Goal: Information Seeking & Learning: Learn about a topic

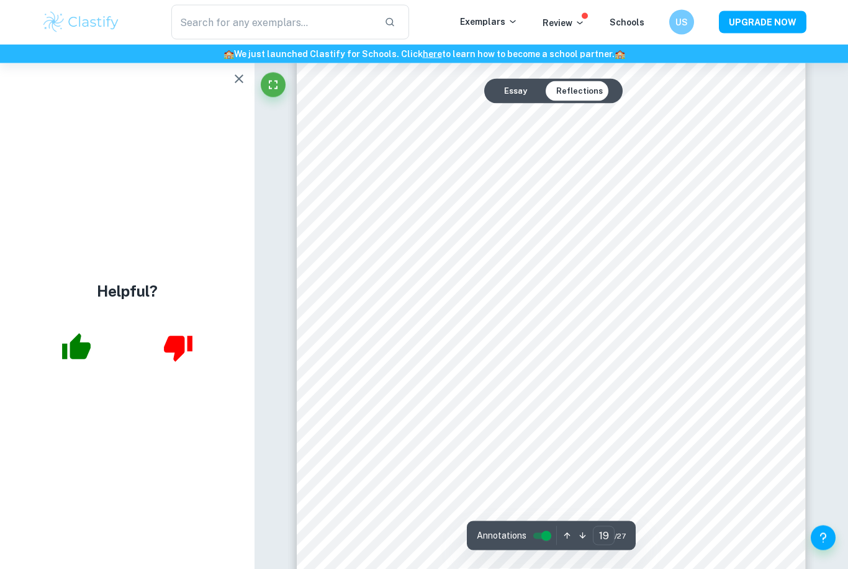
scroll to position [13613, 0]
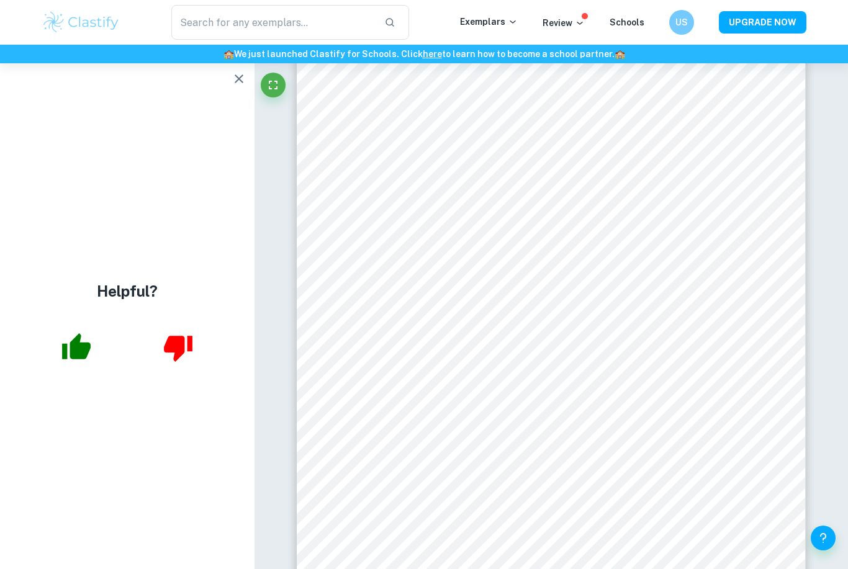
type input "20"
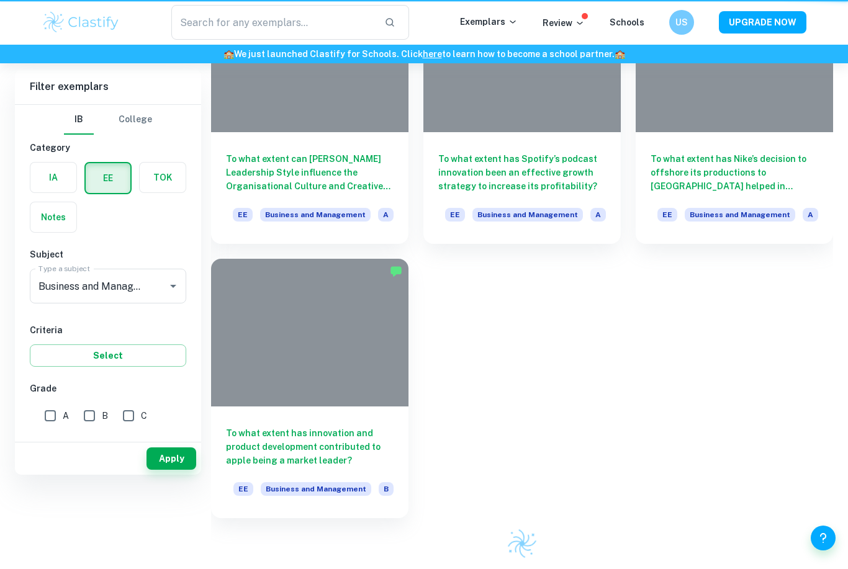
scroll to position [0, 0]
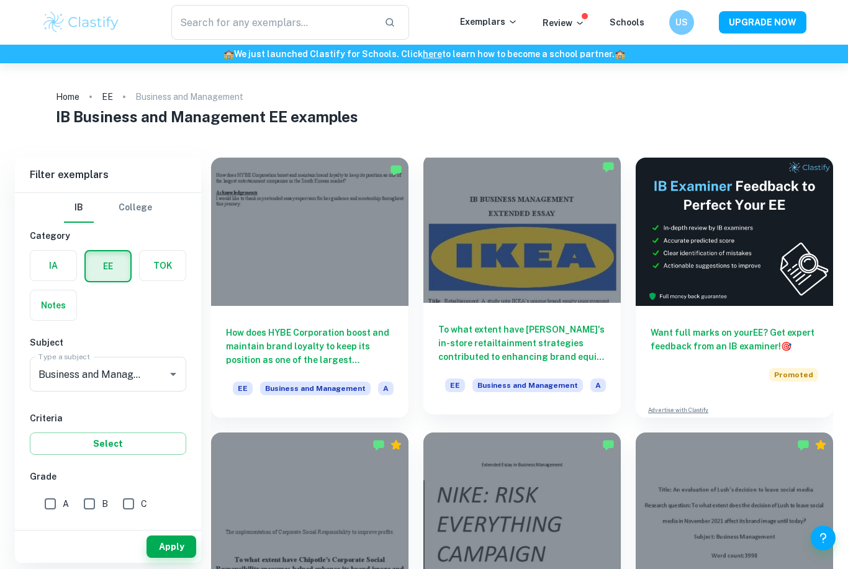
click at [469, 343] on h6 "To what extent have [PERSON_NAME]'s in-store retailtainment strategies contribu…" at bounding box center [522, 343] width 168 height 41
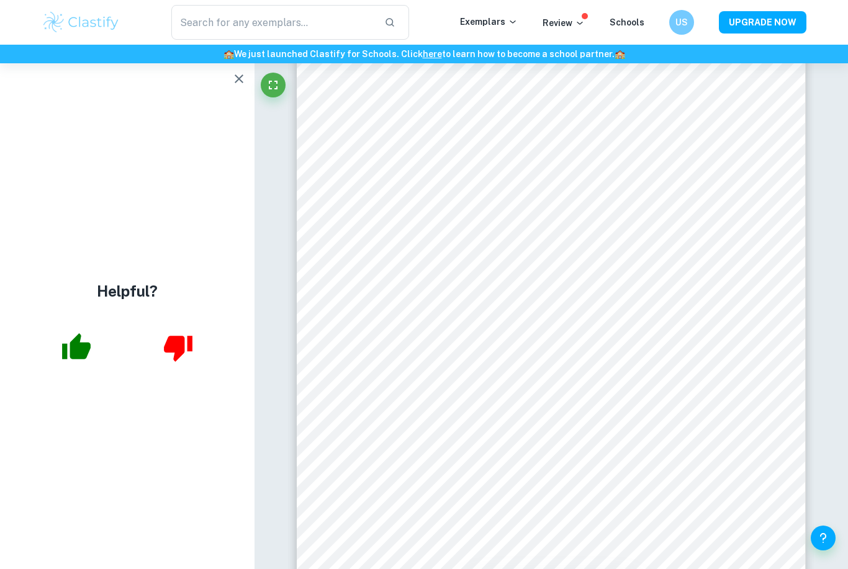
scroll to position [16920, 0]
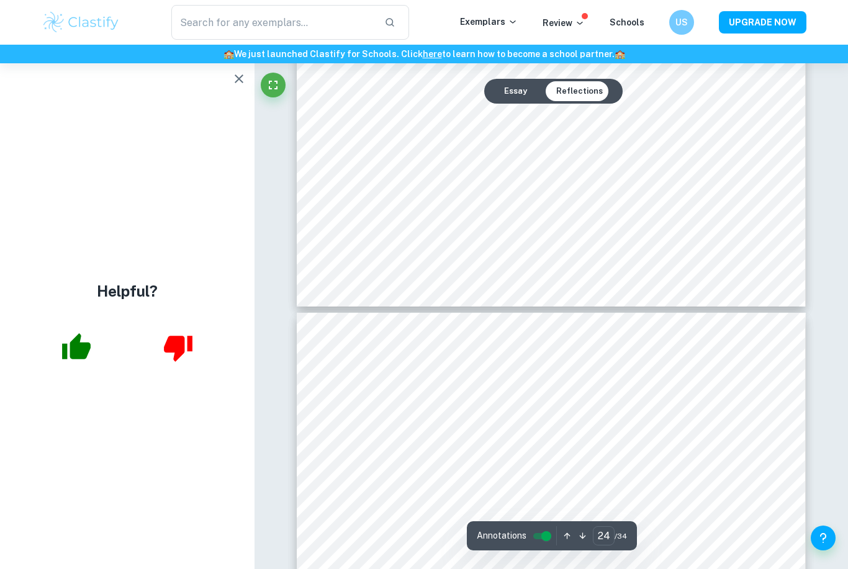
type input "25"
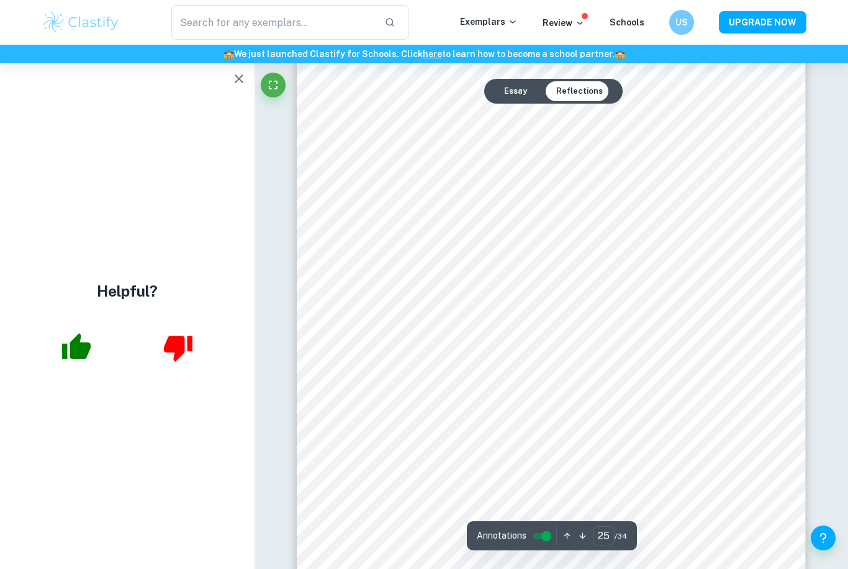
scroll to position [17837, 0]
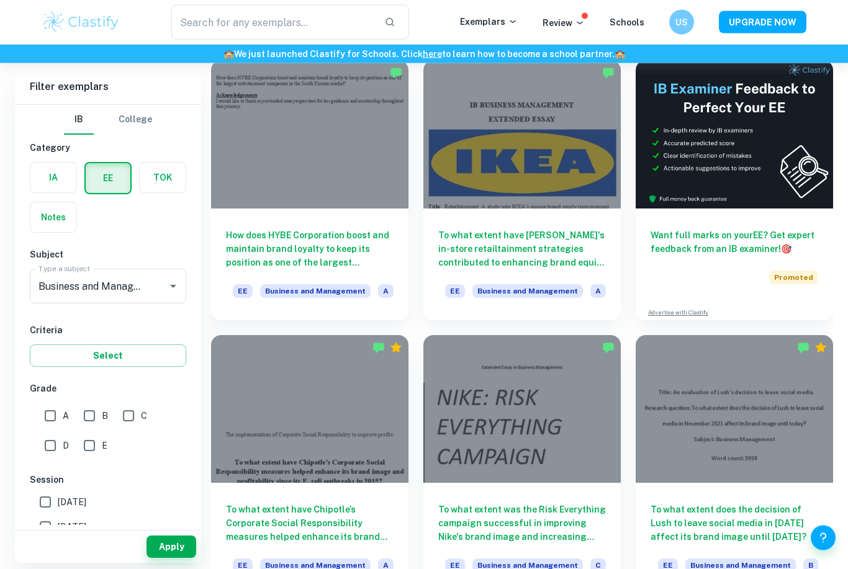
scroll to position [213, 0]
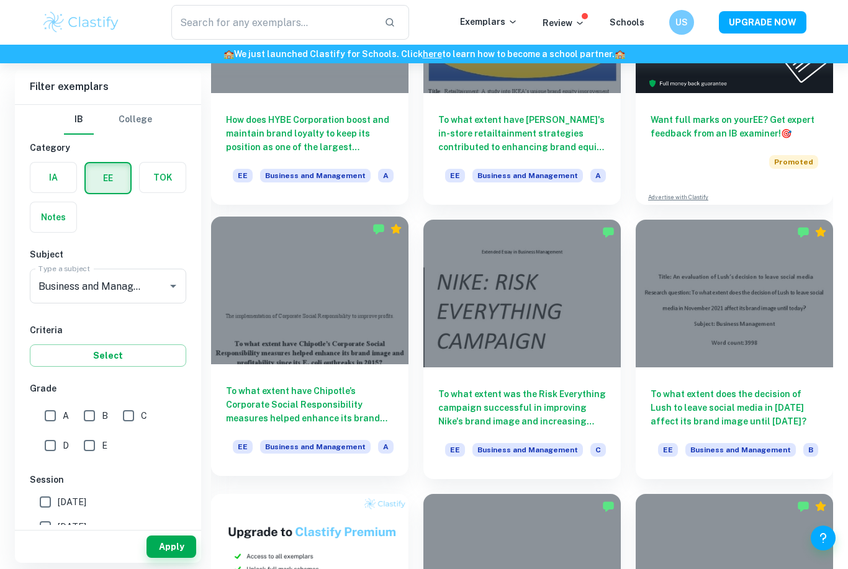
click at [269, 400] on h6 "To what extent have Chipotle’s Corporate Social Responsibility measures helped …" at bounding box center [310, 404] width 168 height 41
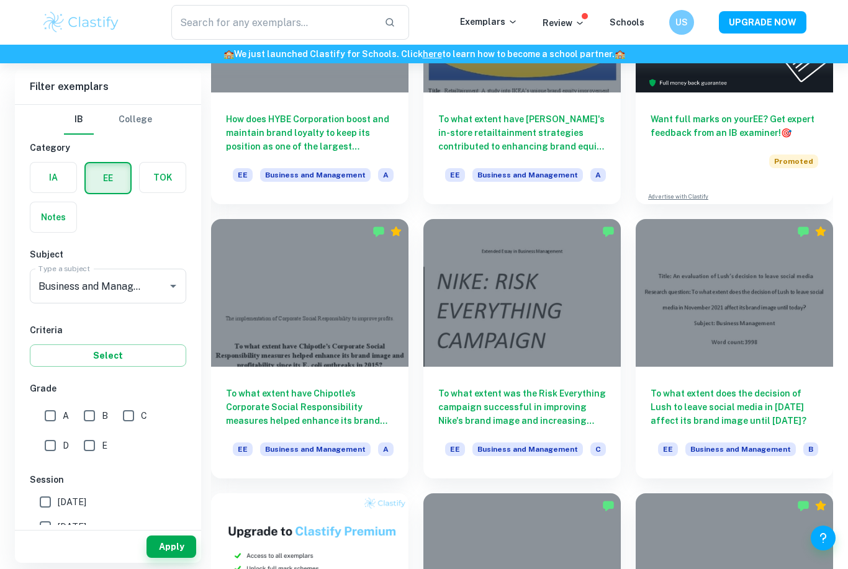
scroll to position [213, 0]
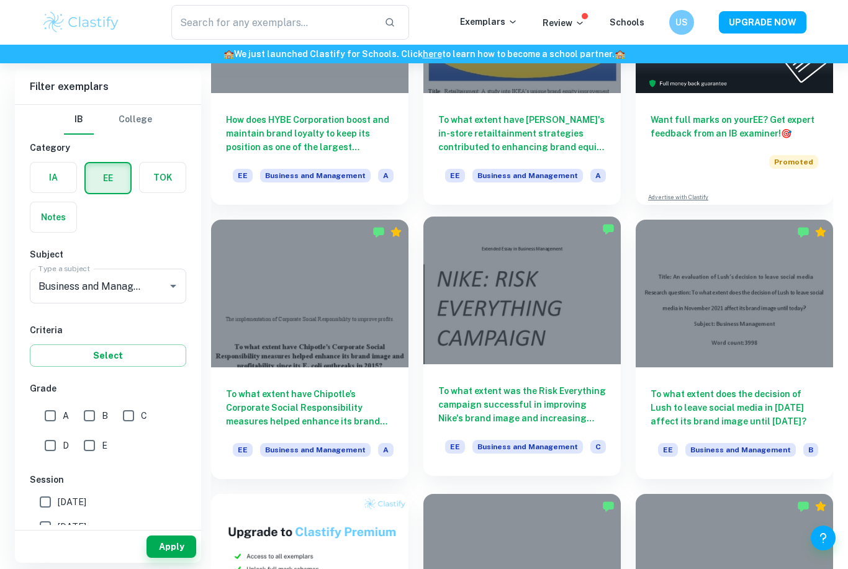
click at [504, 426] on div "To what extent was the Risk Everything campaign successful in improving Nike's …" at bounding box center [521, 420] width 197 height 112
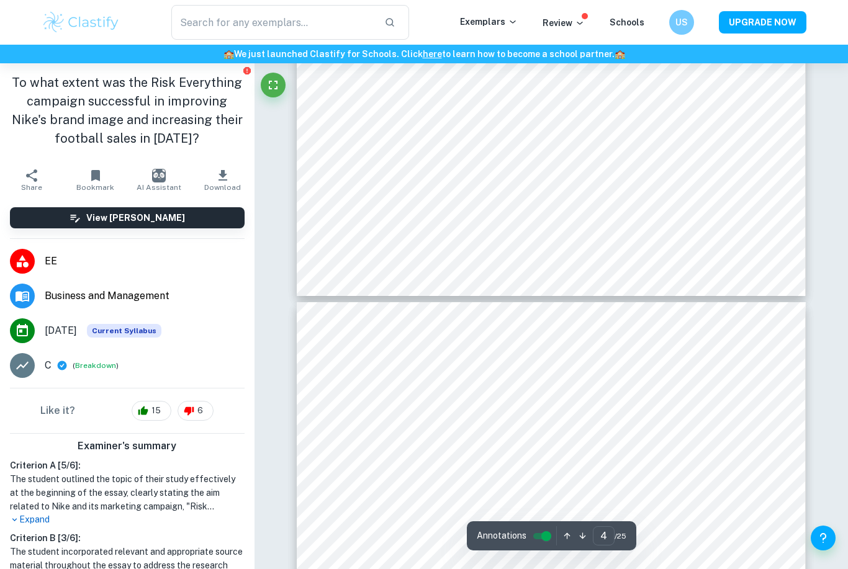
type input "5"
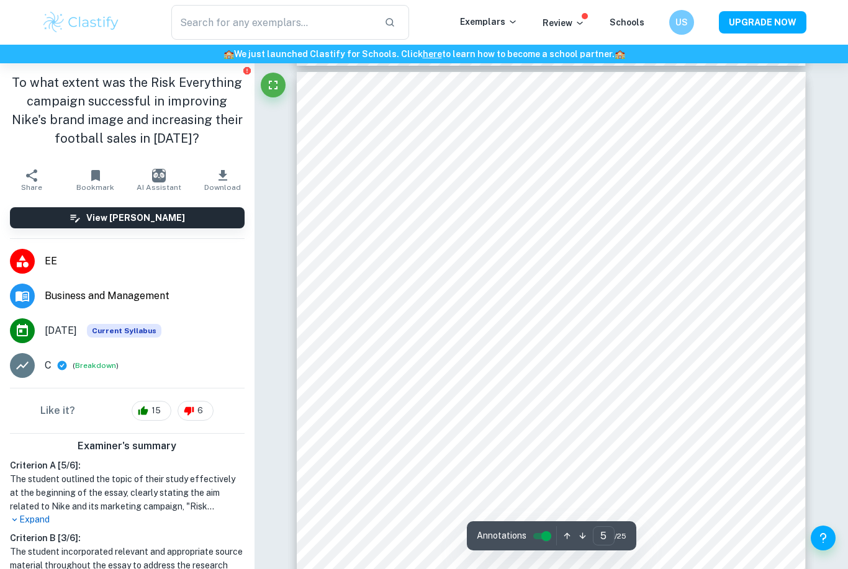
scroll to position [2866, 0]
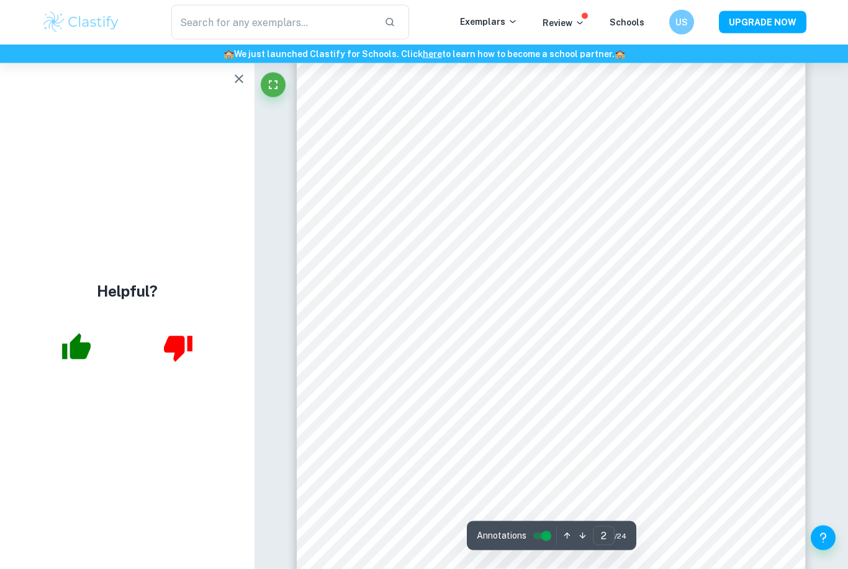
scroll to position [180, 0]
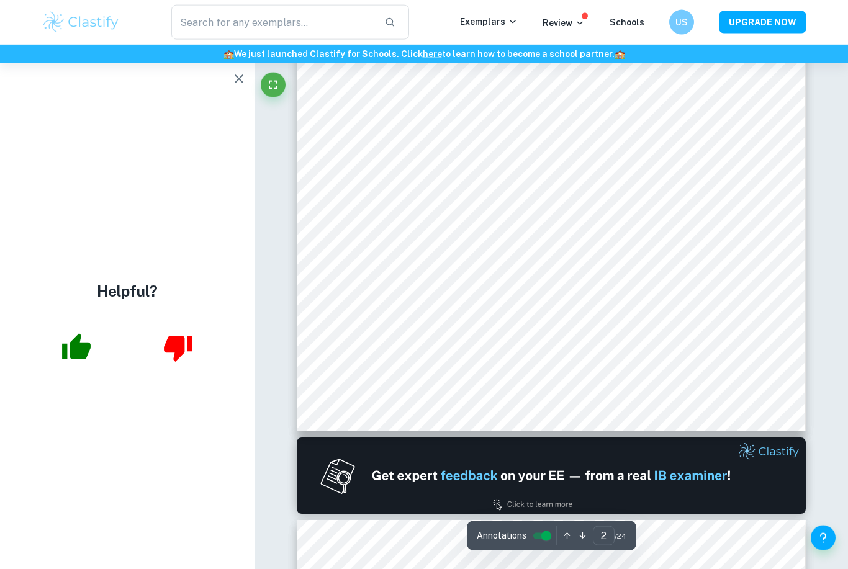
type input "1"
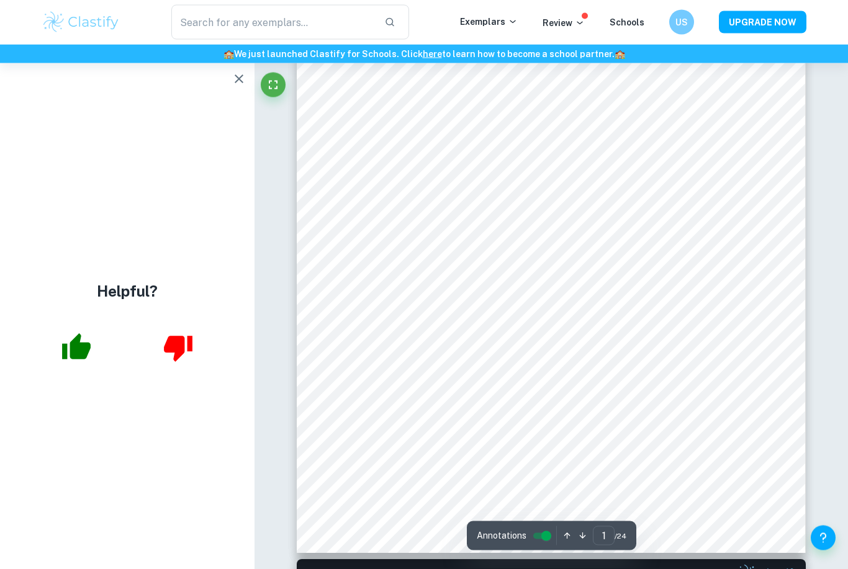
scroll to position [0, 0]
